Goal: Information Seeking & Learning: Learn about a topic

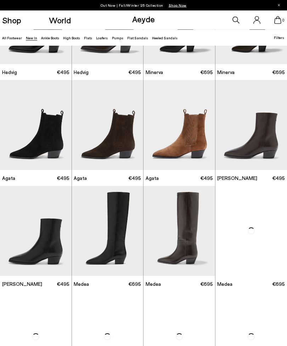
scroll to position [92, 0]
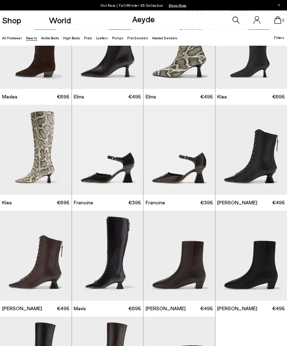
scroll to position [364, 0]
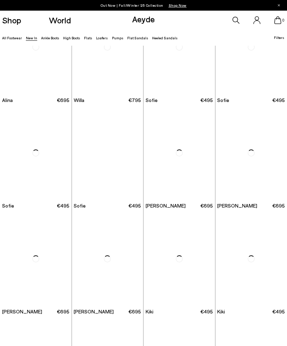
scroll to position [1315, 0]
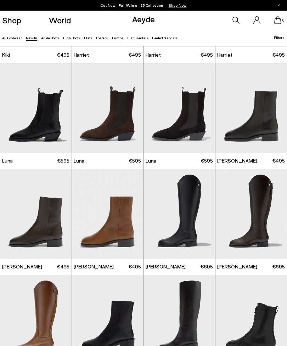
scroll to position [1682, 0]
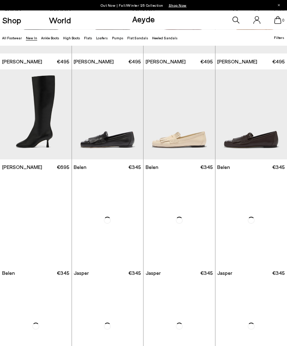
scroll to position [3697, 0]
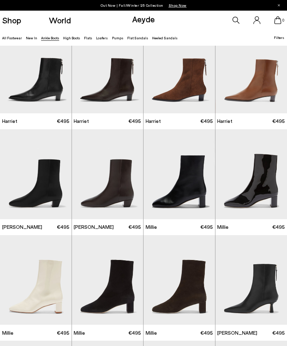
scroll to position [657, 0]
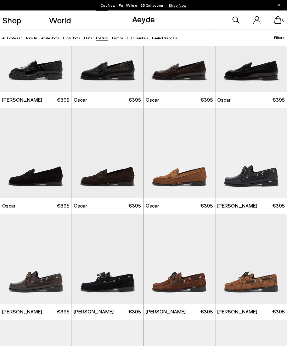
scroll to position [361, 0]
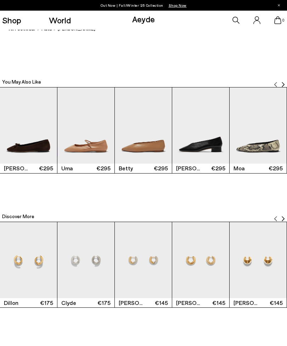
scroll to position [788, 0]
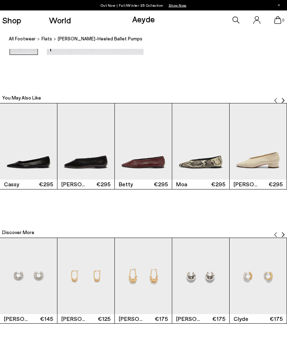
scroll to position [772, 0]
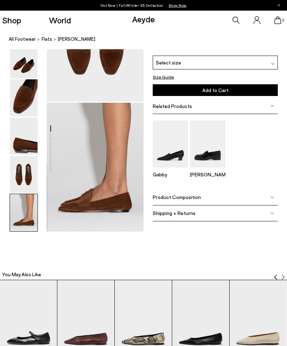
scroll to position [595, 0]
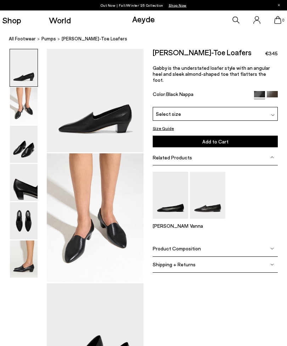
scroll to position [27, 0]
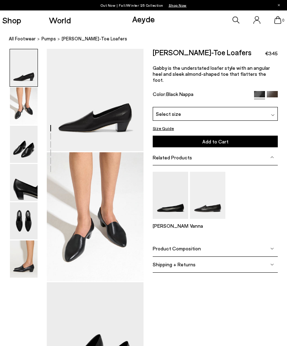
click at [203, 194] on img at bounding box center [207, 195] width 35 height 47
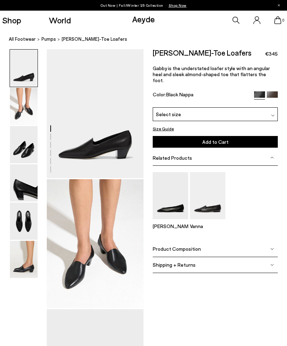
scroll to position [50, 0]
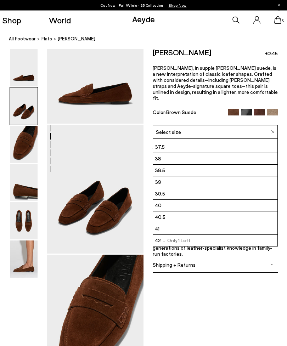
scroll to position [45, 0]
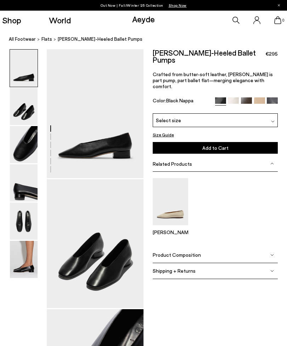
scroll to position [467, 0]
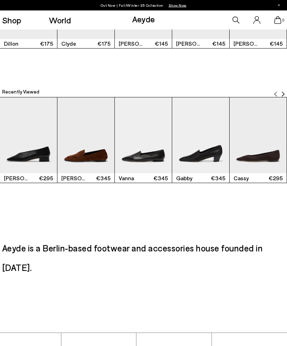
scroll to position [1047, 0]
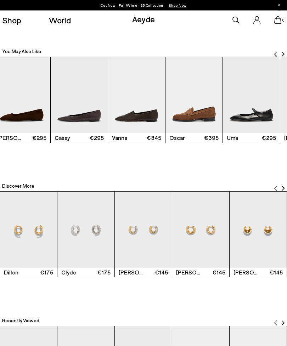
scroll to position [819, 0]
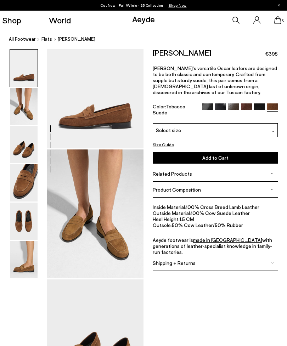
scroll to position [29, 0]
